Goal: Task Accomplishment & Management: Manage account settings

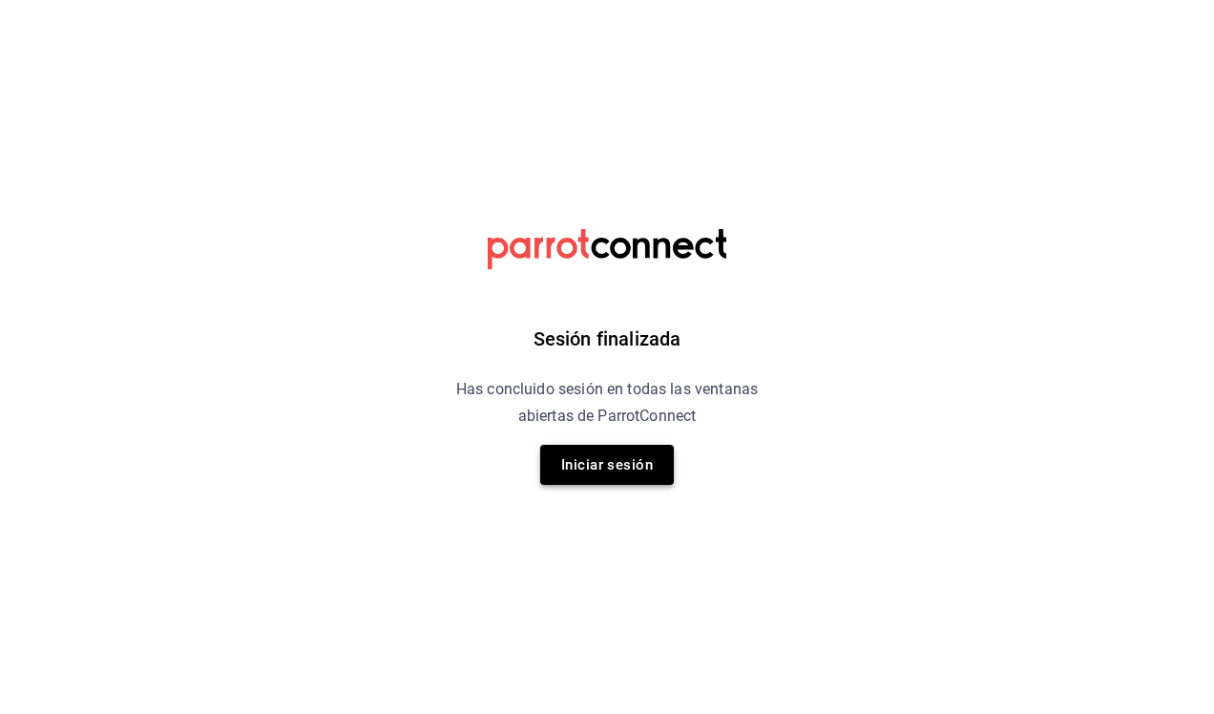
click at [586, 472] on button "Iniciar sesión" at bounding box center [607, 465] width 134 height 40
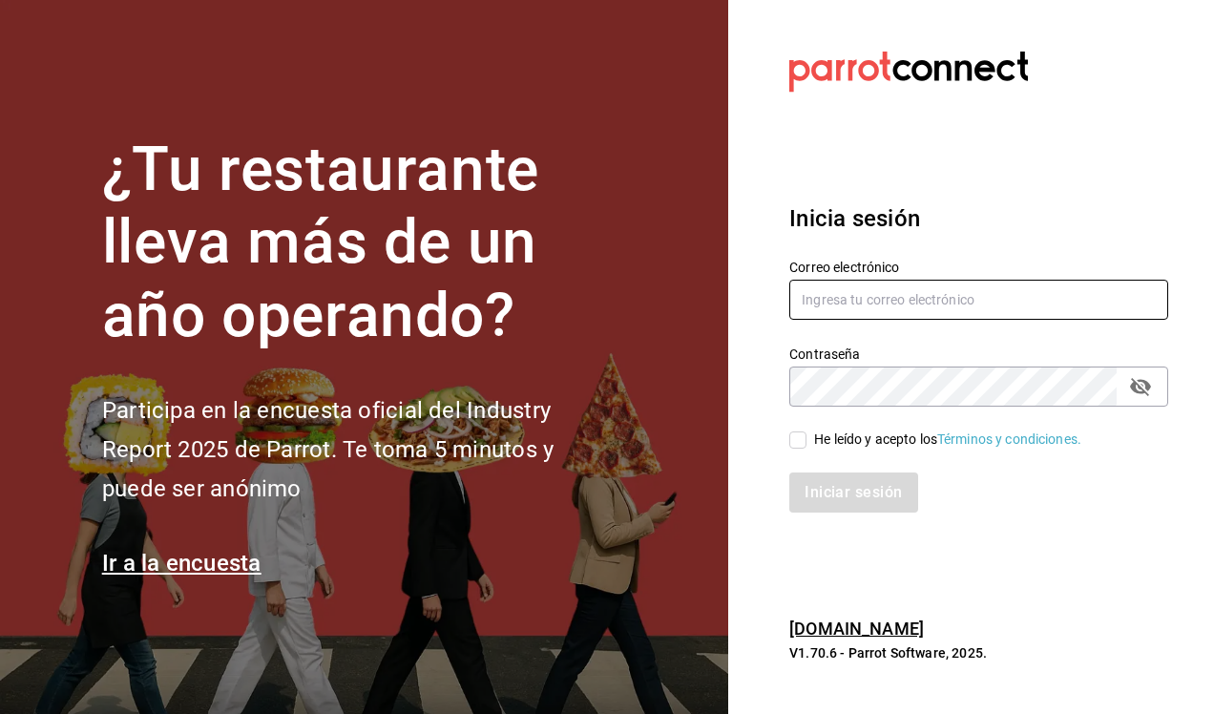
type input "victor.ainab@gmail.com"
click at [807, 441] on span "He leído y acepto los Términos y condiciones." at bounding box center [943, 439] width 275 height 20
click at [806, 441] on input "He leído y acepto los Términos y condiciones." at bounding box center [797, 439] width 17 height 17
checkbox input "true"
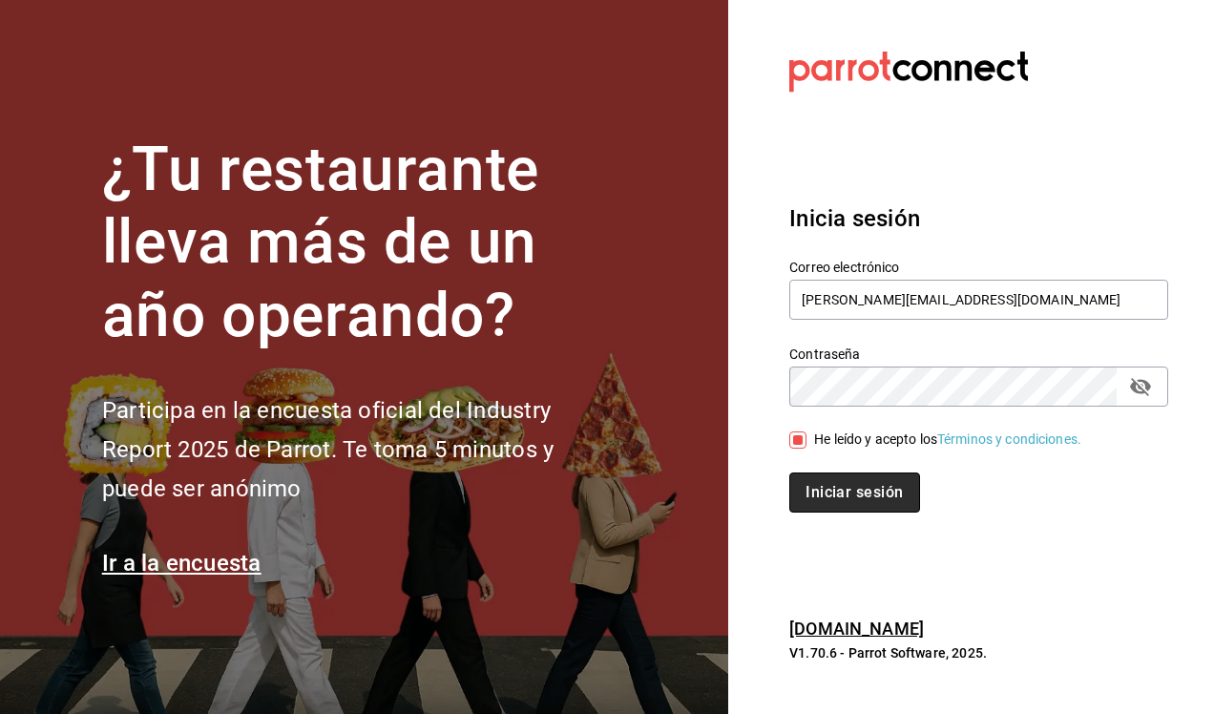
click at [840, 501] on button "Iniciar sesión" at bounding box center [854, 492] width 130 height 40
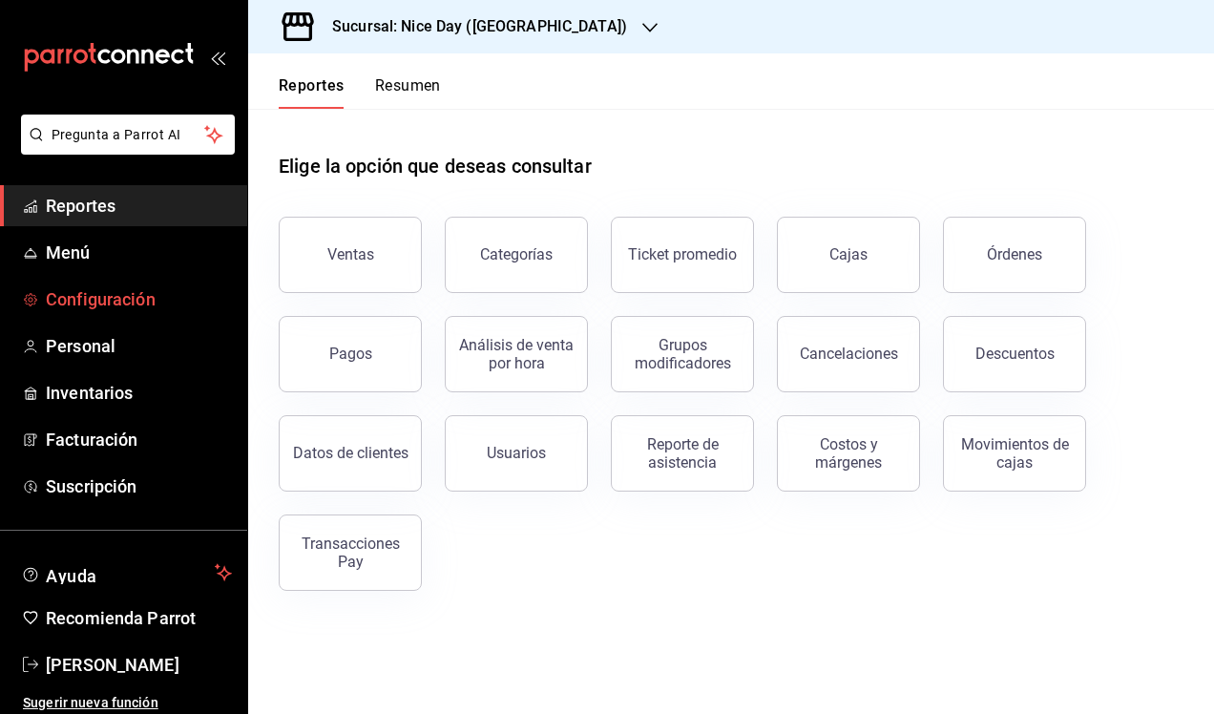
click at [119, 304] on span "Configuración" at bounding box center [139, 299] width 186 height 26
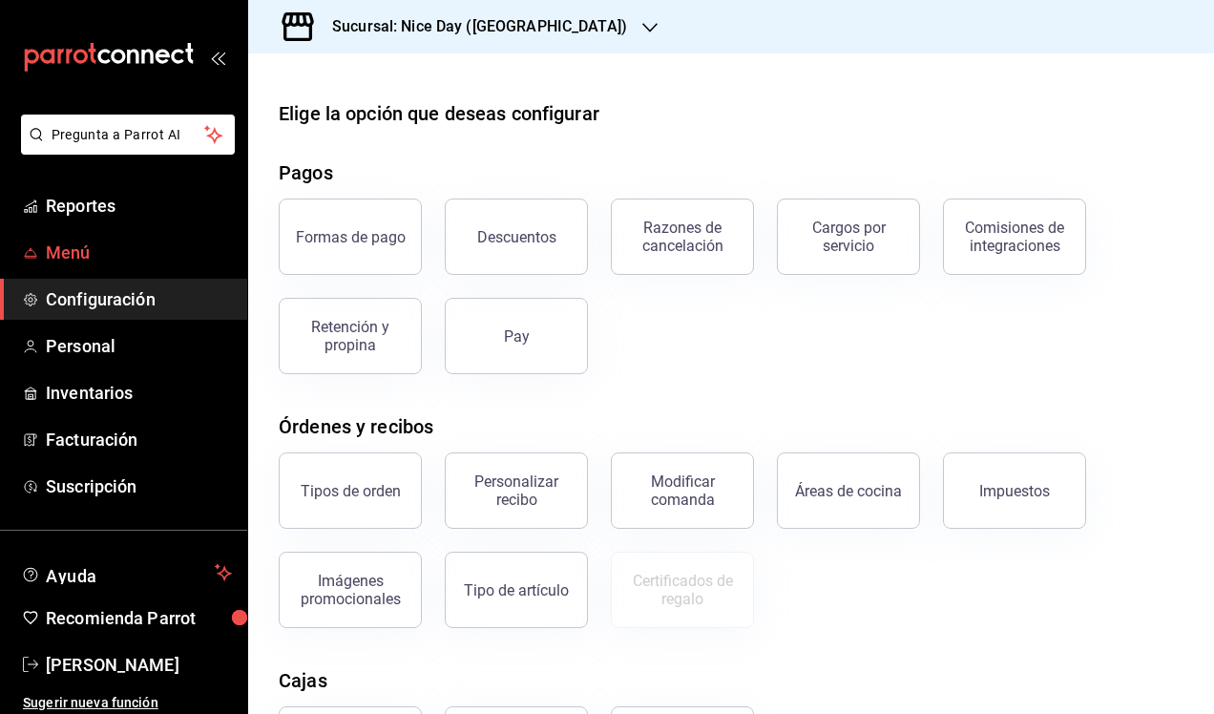
click at [97, 254] on span "Menú" at bounding box center [139, 253] width 186 height 26
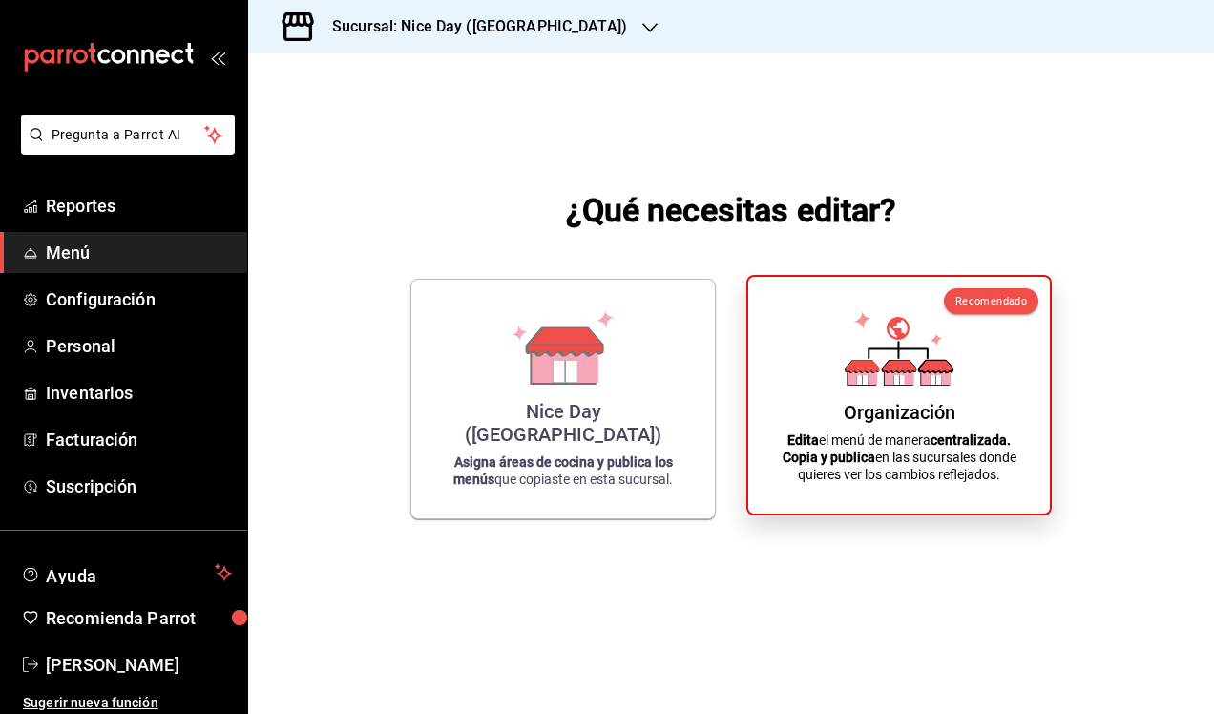
click at [876, 380] on icon at bounding box center [862, 375] width 30 height 18
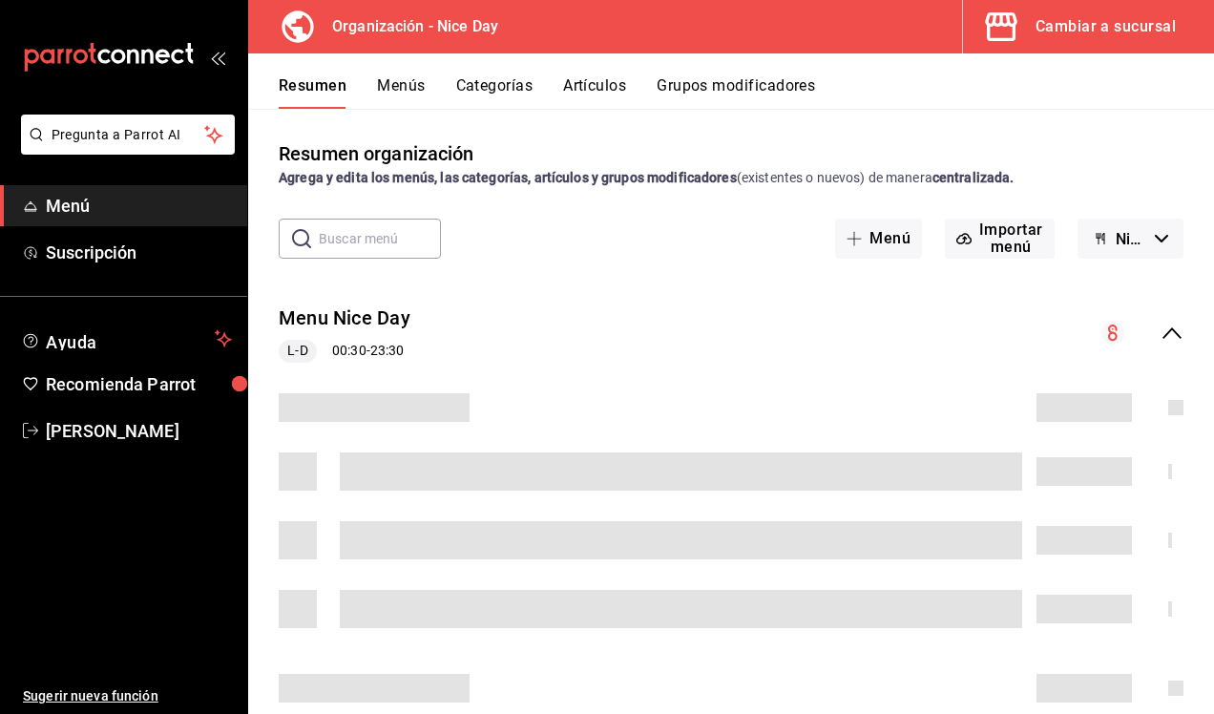
click at [1092, 39] on div "Cambiar a sucursal" at bounding box center [1106, 26] width 140 height 27
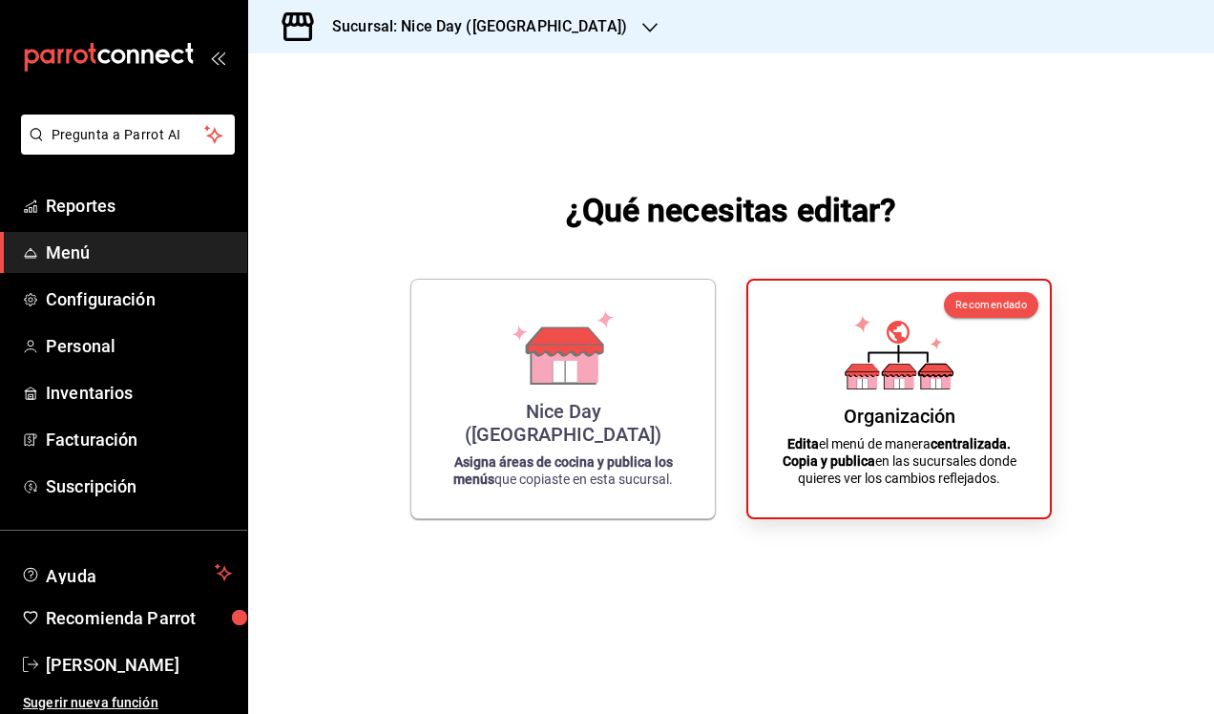
click at [1078, 39] on div "Sucursal: Nice Day ([GEOGRAPHIC_DATA])" at bounding box center [731, 26] width 966 height 53
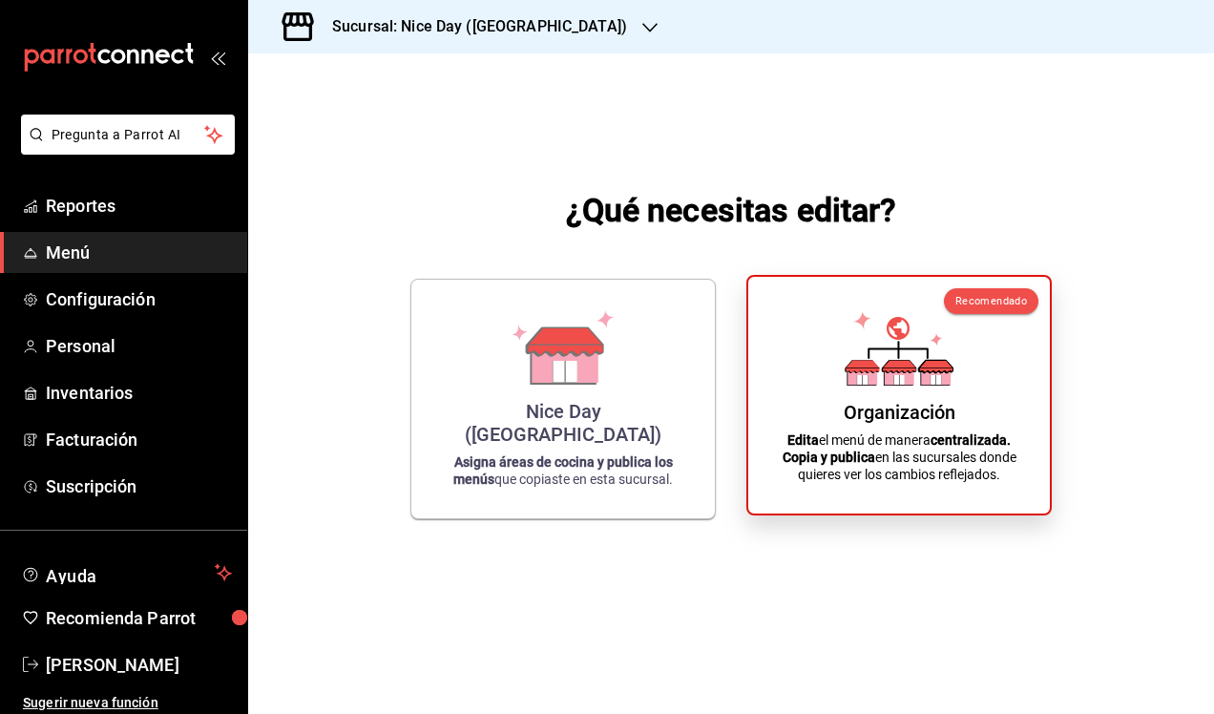
click at [870, 433] on p "Edita el menú de manera centralizada. Copia y publica en las sucursales donde q…" at bounding box center [899, 457] width 256 height 52
